Goal: Information Seeking & Learning: Understand process/instructions

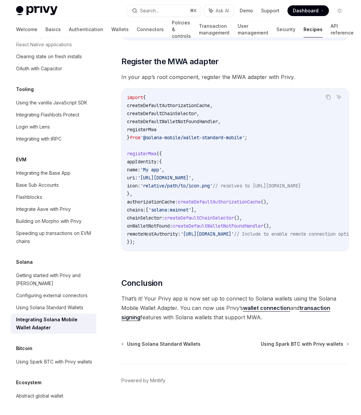
scroll to position [250, 0]
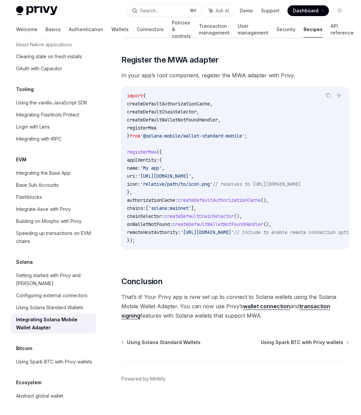
click at [321, 306] on link "transaction signing" at bounding box center [225, 311] width 209 height 16
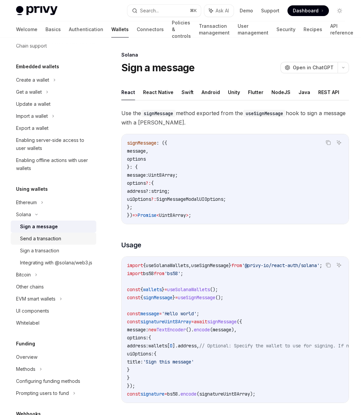
click at [34, 240] on div "Send a transaction" at bounding box center [40, 238] width 41 height 8
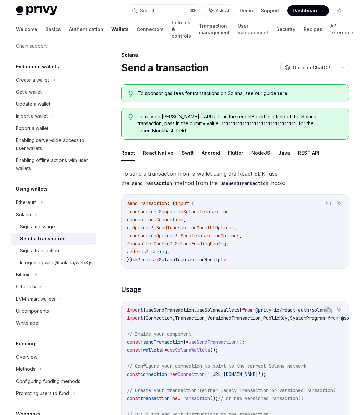
click at [218, 180] on code "useSendTransaction" at bounding box center [245, 183] width 54 height 7
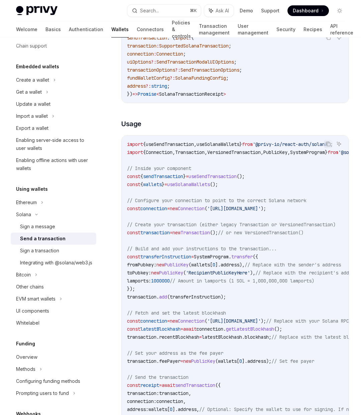
scroll to position [166, 0]
click at [46, 248] on div "Sign a transaction" at bounding box center [39, 251] width 39 height 8
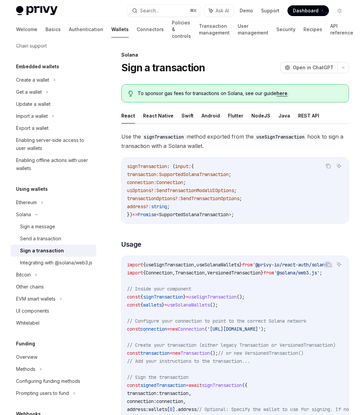
type textarea "*"
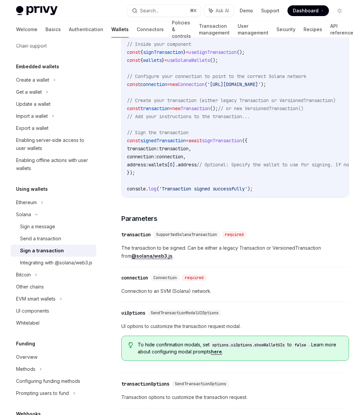
scroll to position [247, 0]
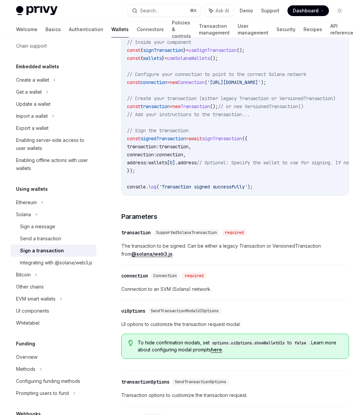
click at [221, 250] on span "The transaction to be signed. Can be either a legacy Transaction or VersionedTr…" at bounding box center [235, 250] width 228 height 16
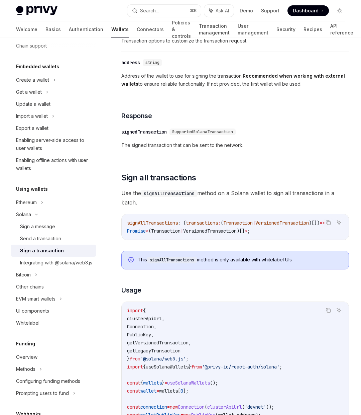
scroll to position [631, 0]
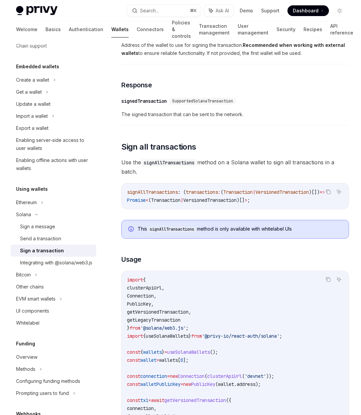
click at [221, 250] on div "Use the signTransaction method exported from the useSignTransaction hook to sig…" at bounding box center [235, 53] width 228 height 1107
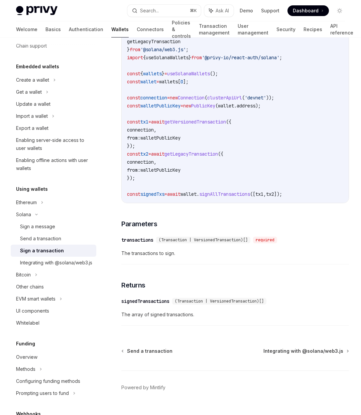
scroll to position [925, 0]
